Goal: Task Accomplishment & Management: Use online tool/utility

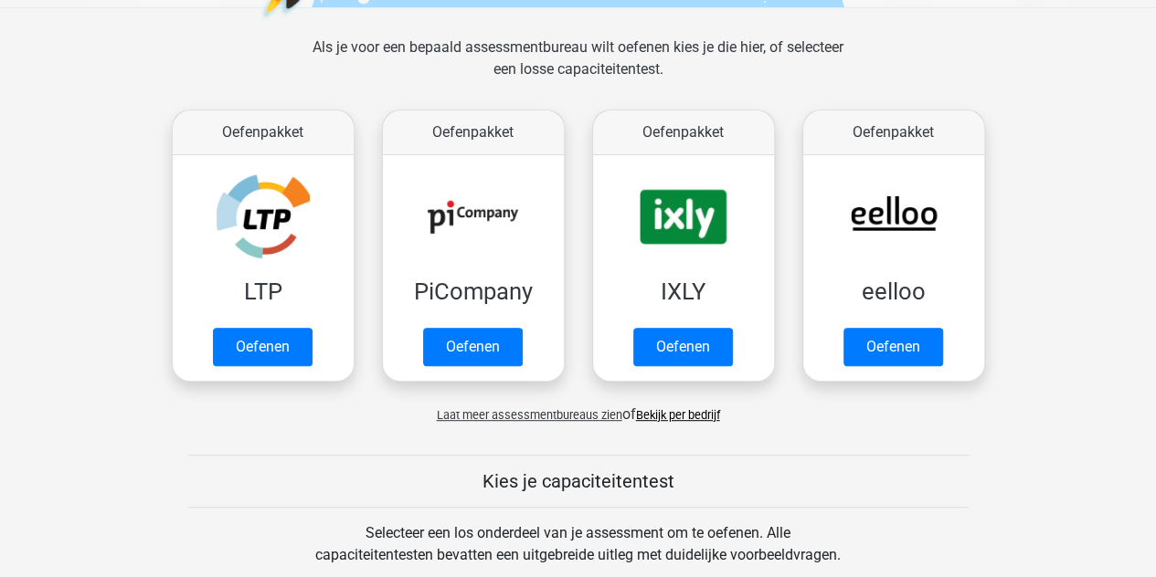
scroll to position [255, 0]
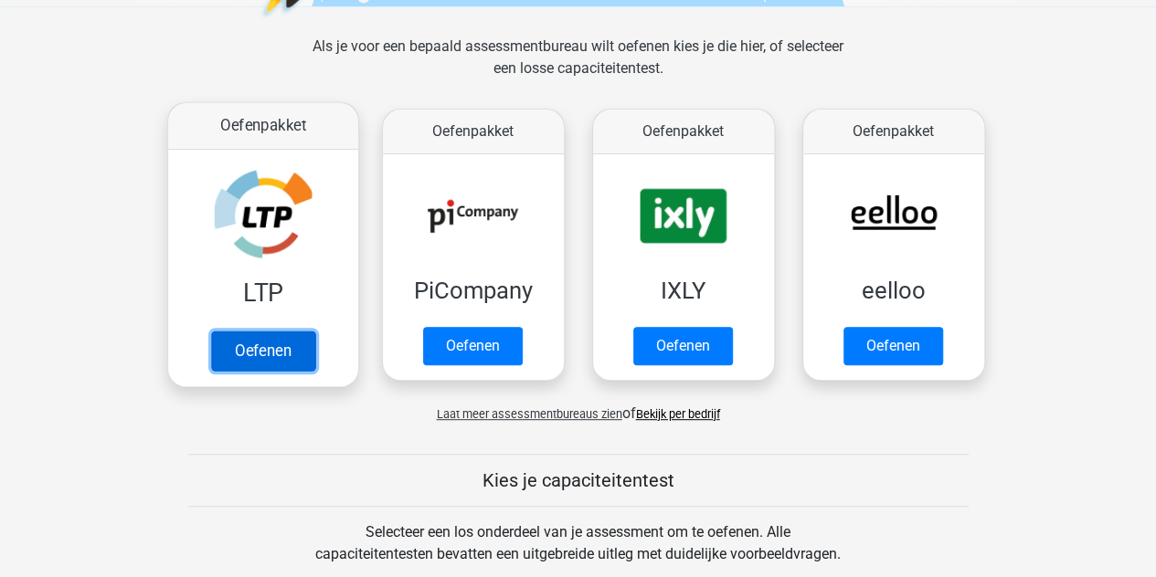
click at [261, 341] on link "Oefenen" at bounding box center [262, 351] width 104 height 40
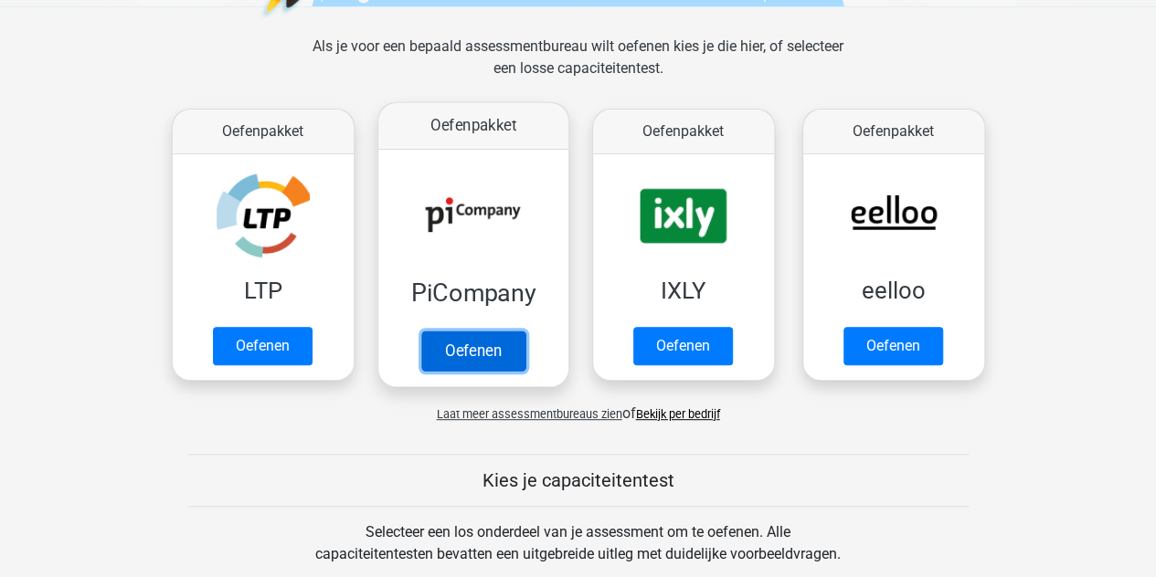
click at [460, 348] on link "Oefenen" at bounding box center [472, 351] width 104 height 40
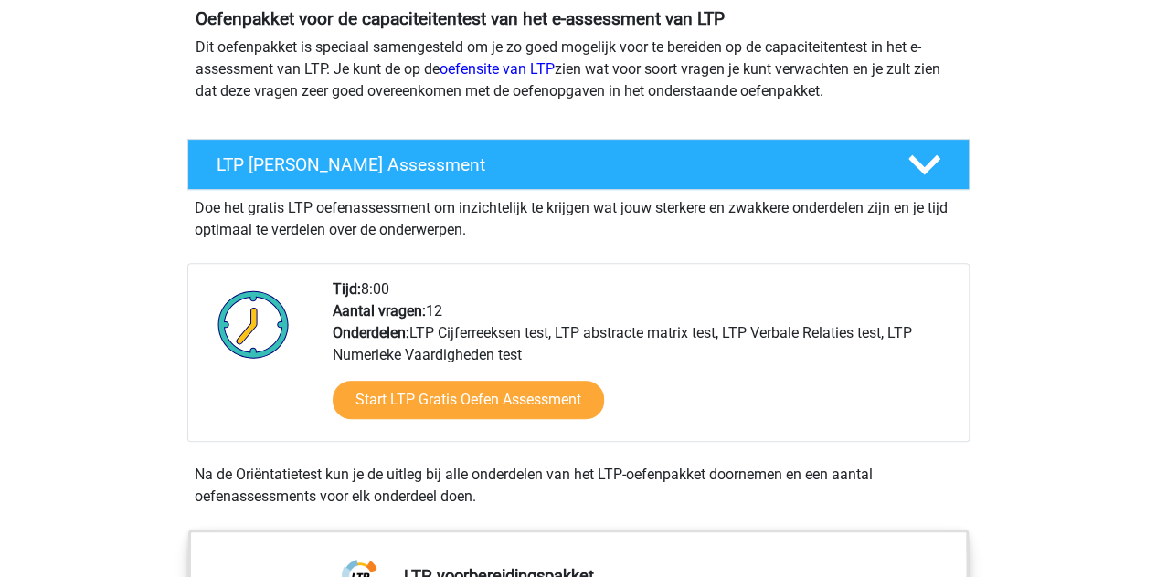
scroll to position [265, 0]
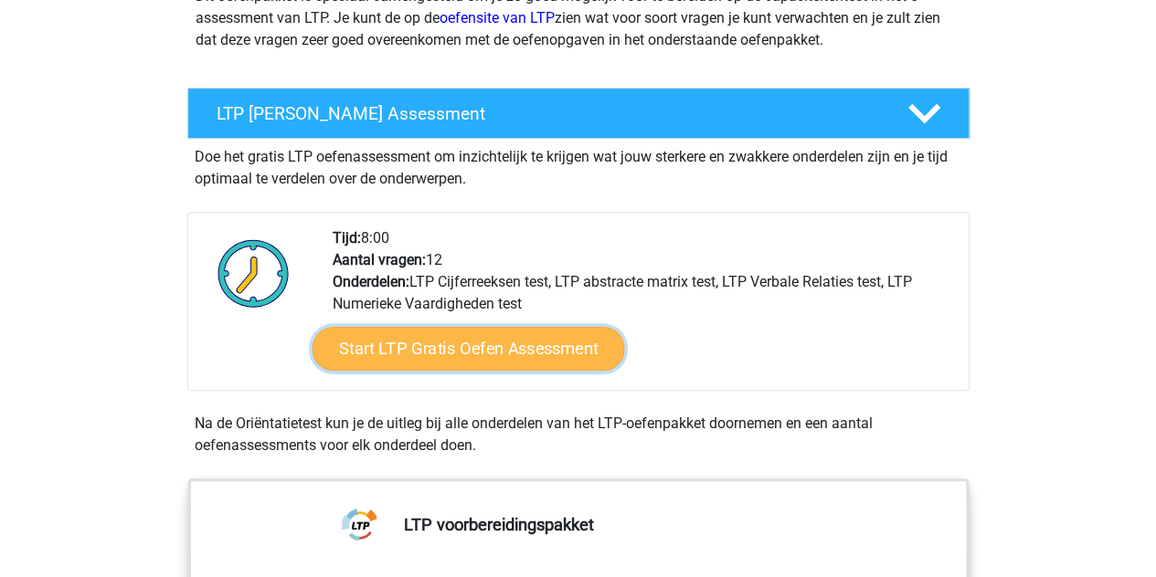
click at [450, 343] on link "Start LTP Gratis Oefen Assessment" at bounding box center [468, 349] width 312 height 44
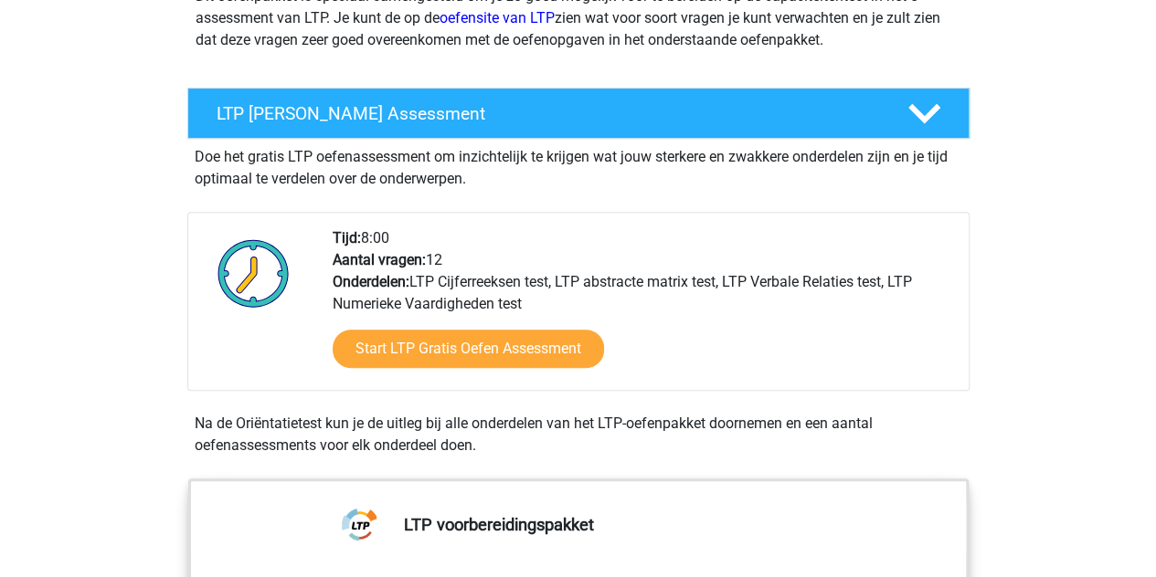
scroll to position [0, 0]
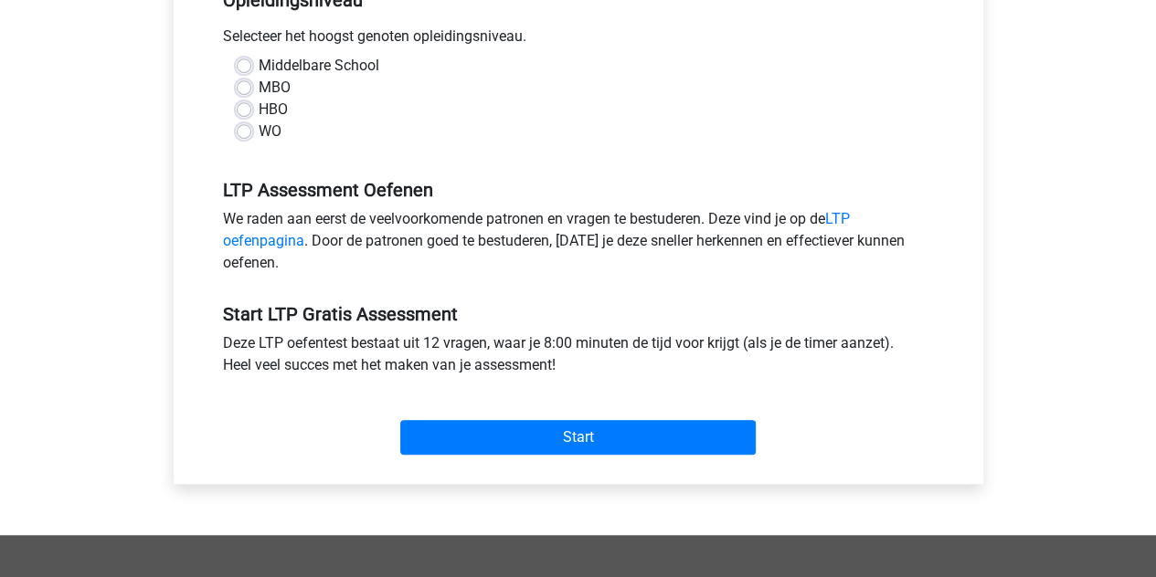
scroll to position [421, 0]
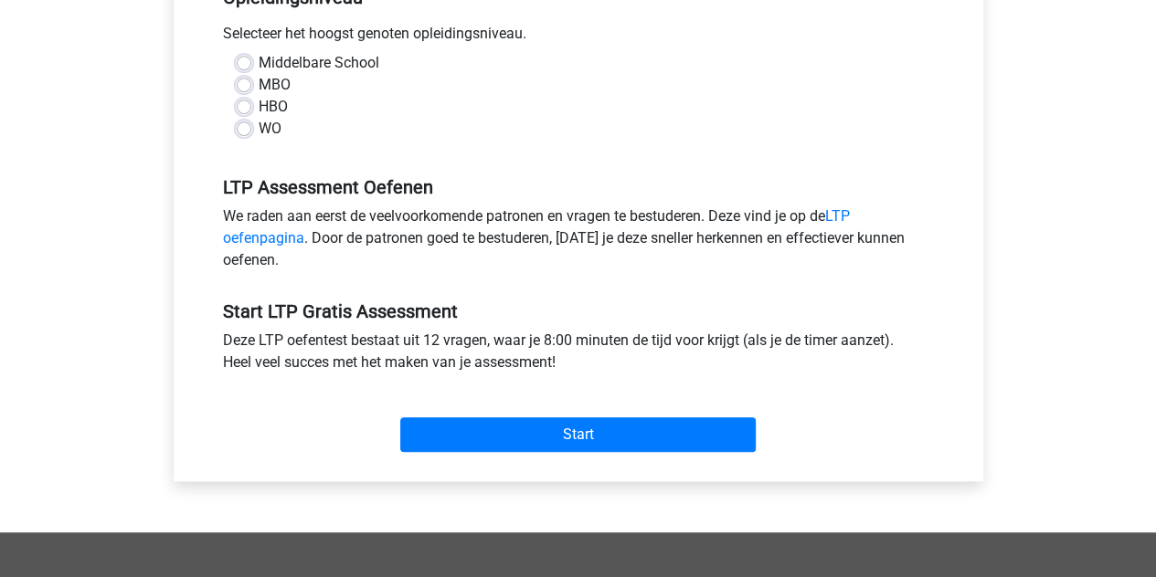
click at [265, 78] on label "MBO" at bounding box center [275, 85] width 32 height 22
click at [251, 78] on input "MBO" at bounding box center [244, 83] width 15 height 18
radio input "true"
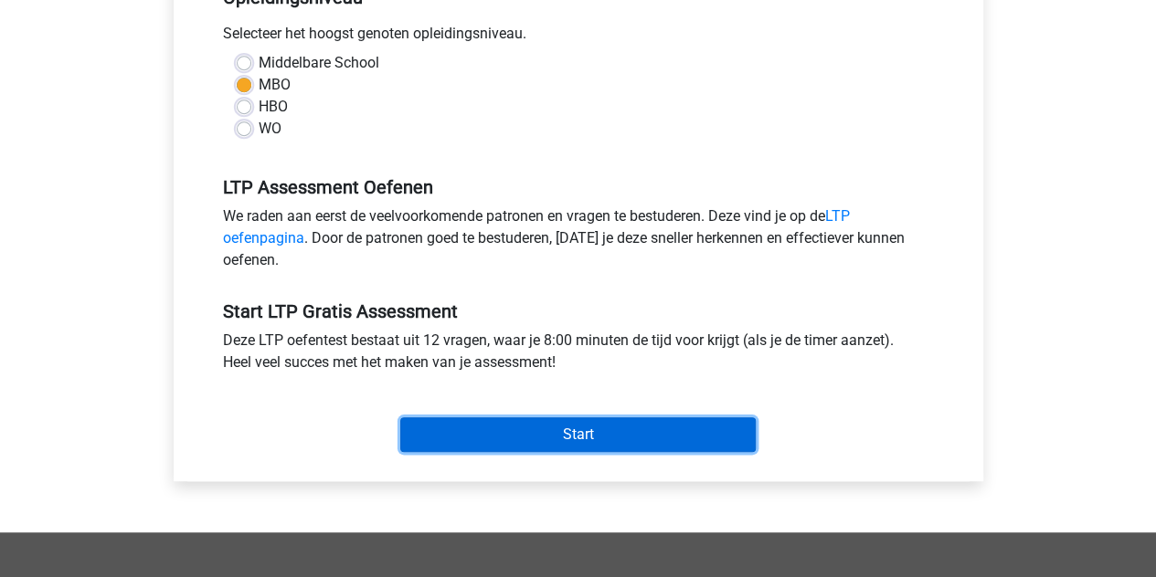
click at [582, 435] on input "Start" at bounding box center [577, 434] width 355 height 35
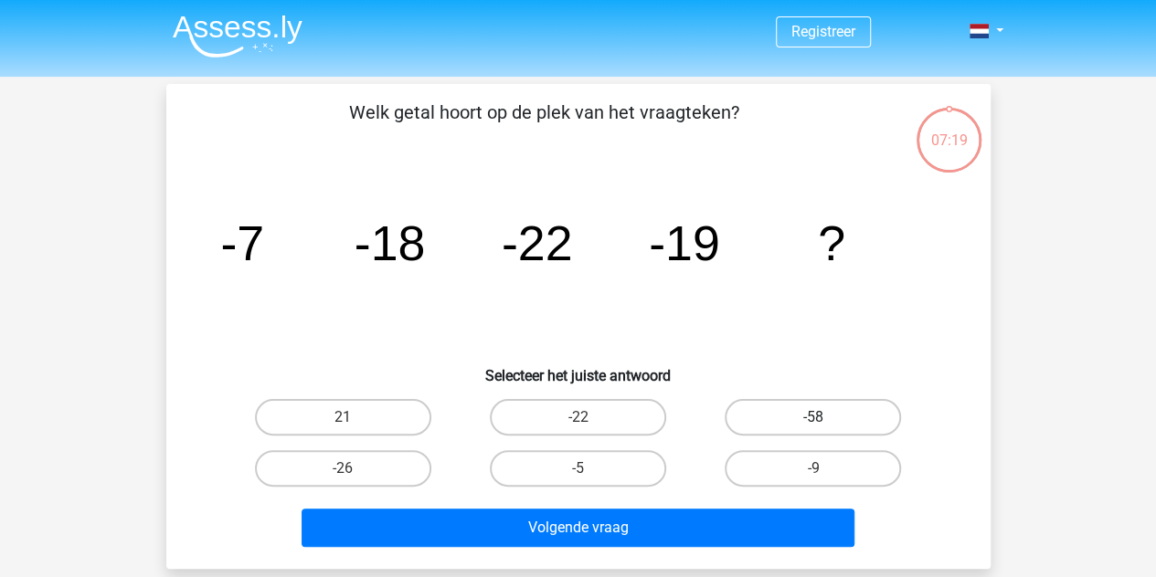
click at [833, 417] on label "-58" at bounding box center [812, 417] width 176 height 37
click at [825, 417] on input "-58" at bounding box center [819, 423] width 12 height 12
radio input "true"
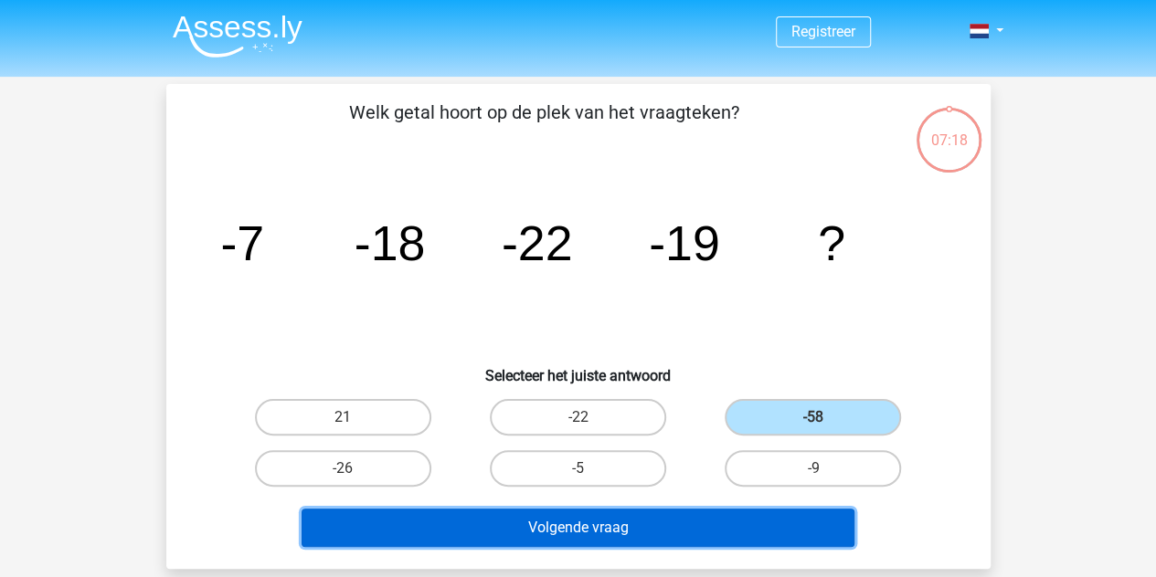
click at [668, 518] on button "Volgende vraag" at bounding box center [577, 528] width 553 height 38
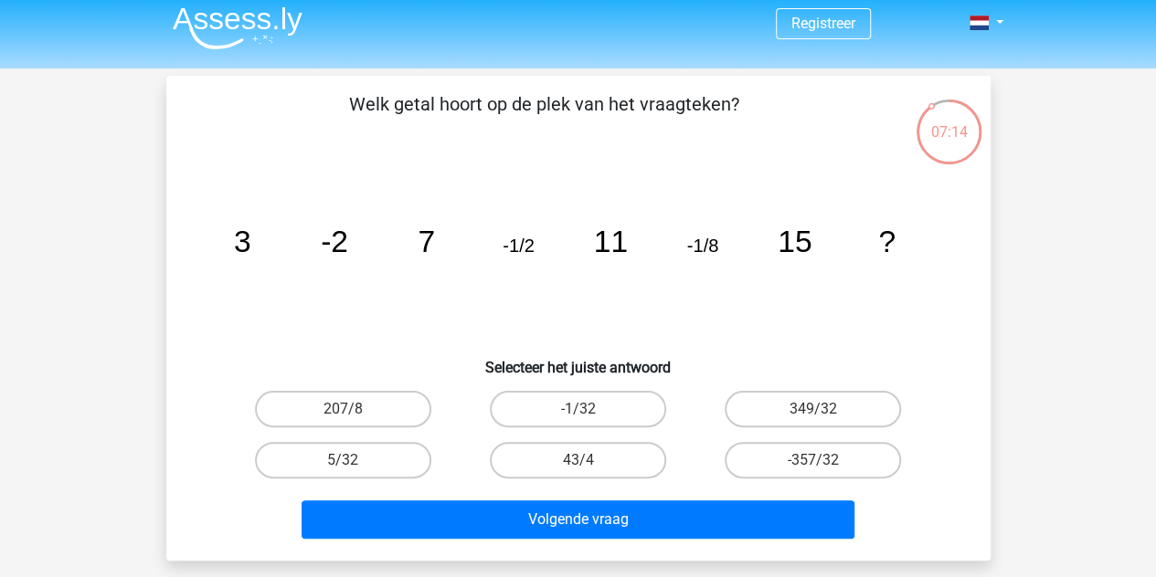
scroll to position [11, 0]
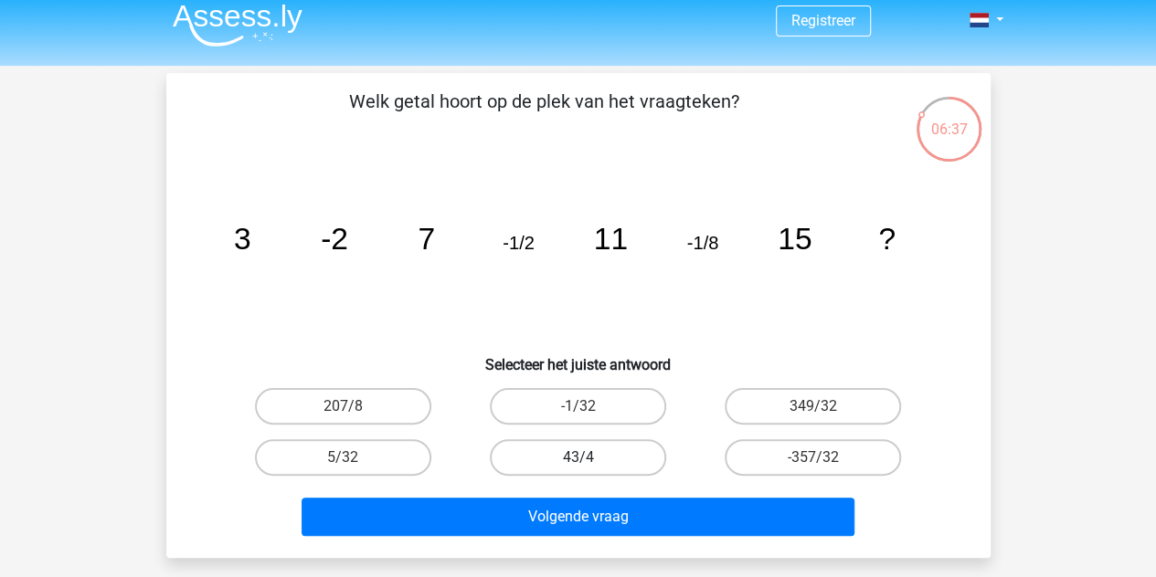
click at [563, 439] on label "43/4" at bounding box center [578, 457] width 176 height 37
click at [577, 458] on input "43/4" at bounding box center [583, 464] width 12 height 12
radio input "true"
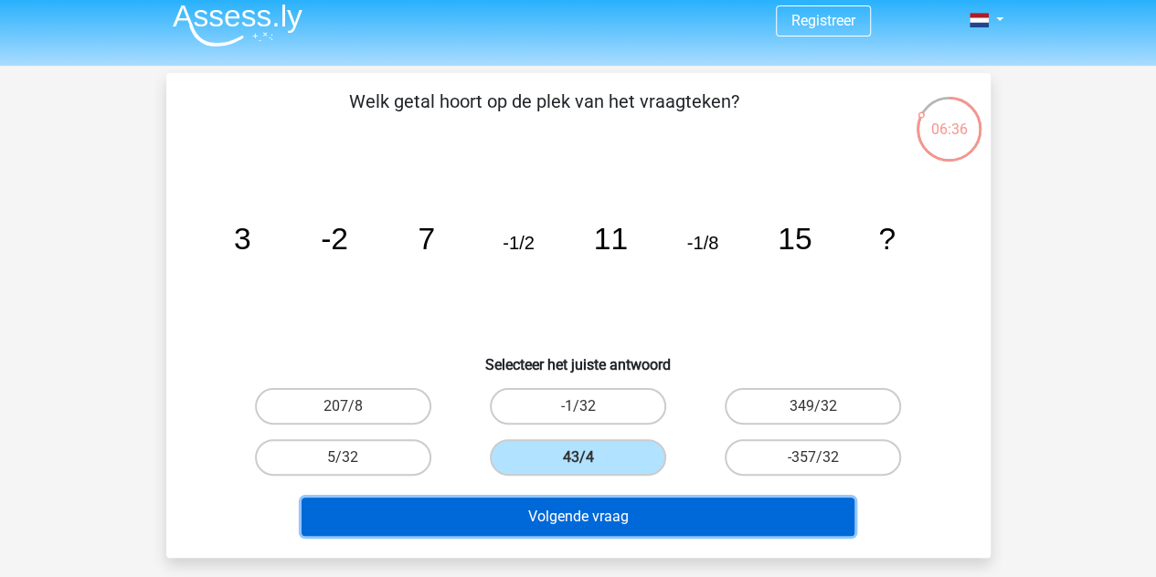
click at [592, 526] on button "Volgende vraag" at bounding box center [577, 517] width 553 height 38
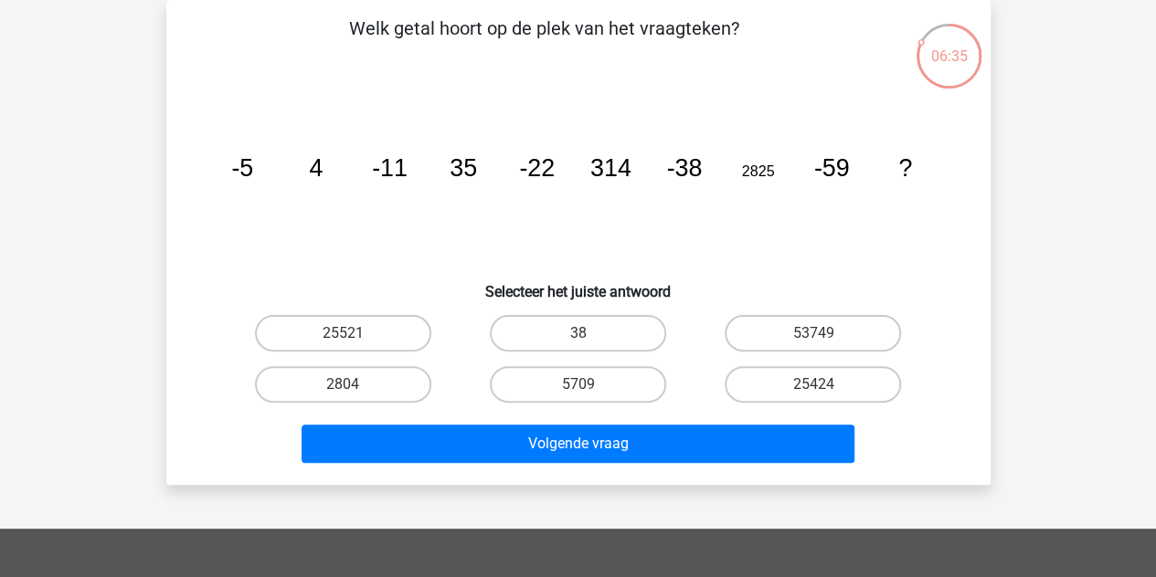
scroll to position [0, 0]
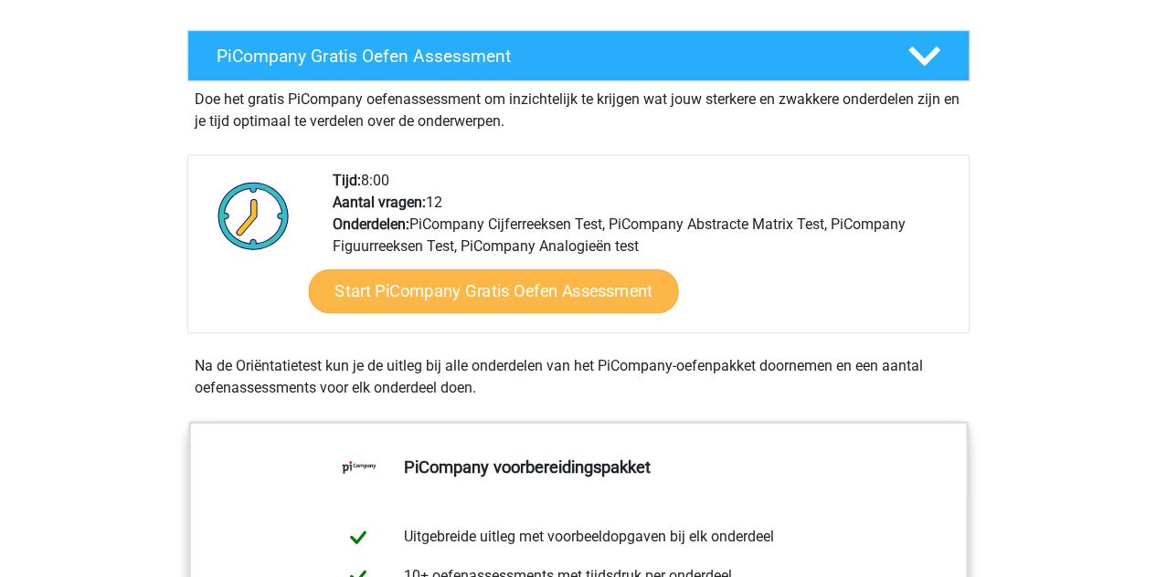
scroll to position [344, 0]
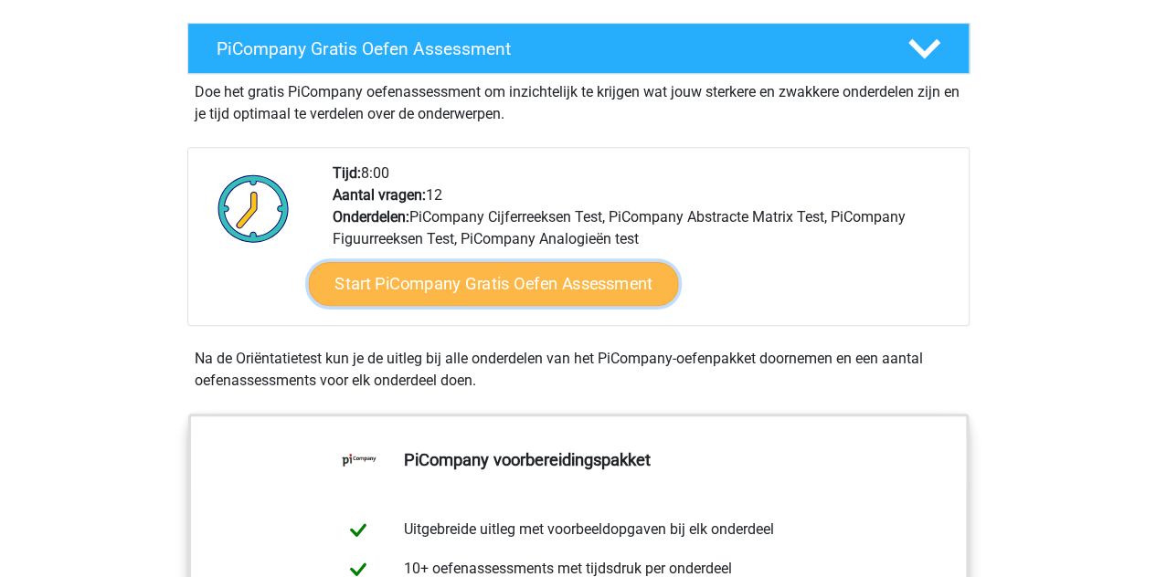
click at [466, 306] on link "Start PiCompany Gratis Oefen Assessment" at bounding box center [493, 284] width 370 height 44
